Goal: Information Seeking & Learning: Check status

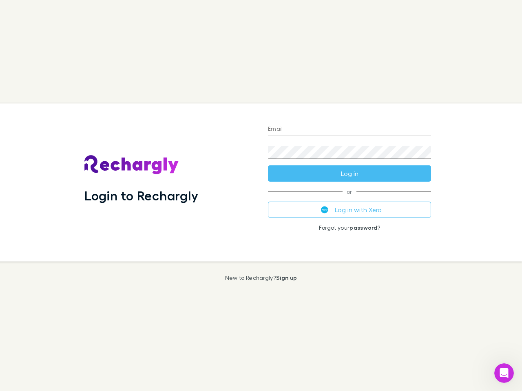
click at [261, 196] on div "Login to Rechargly" at bounding box center [169, 183] width 183 height 158
click at [349, 130] on input "Email" at bounding box center [349, 129] width 163 height 13
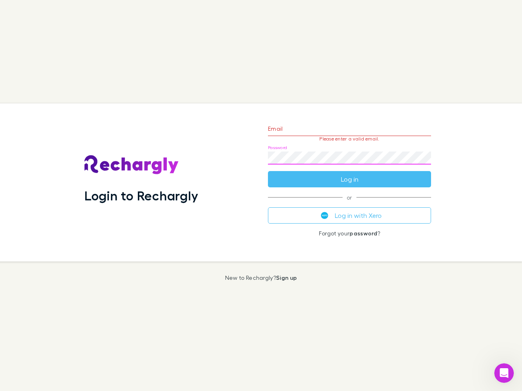
click at [349, 174] on form "Email Please enter a valid email. Password Log in" at bounding box center [349, 152] width 163 height 71
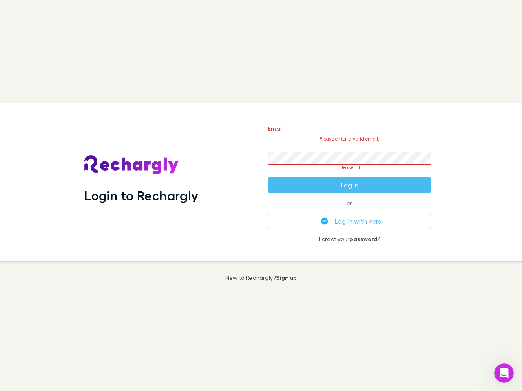
click at [349, 210] on div "Email Please enter a valid email. Password Please fill Log in or Log in with Xe…" at bounding box center [349, 183] width 176 height 158
click at [504, 373] on icon "Open Intercom Messenger" at bounding box center [503, 373] width 13 height 13
